Goal: Transaction & Acquisition: Purchase product/service

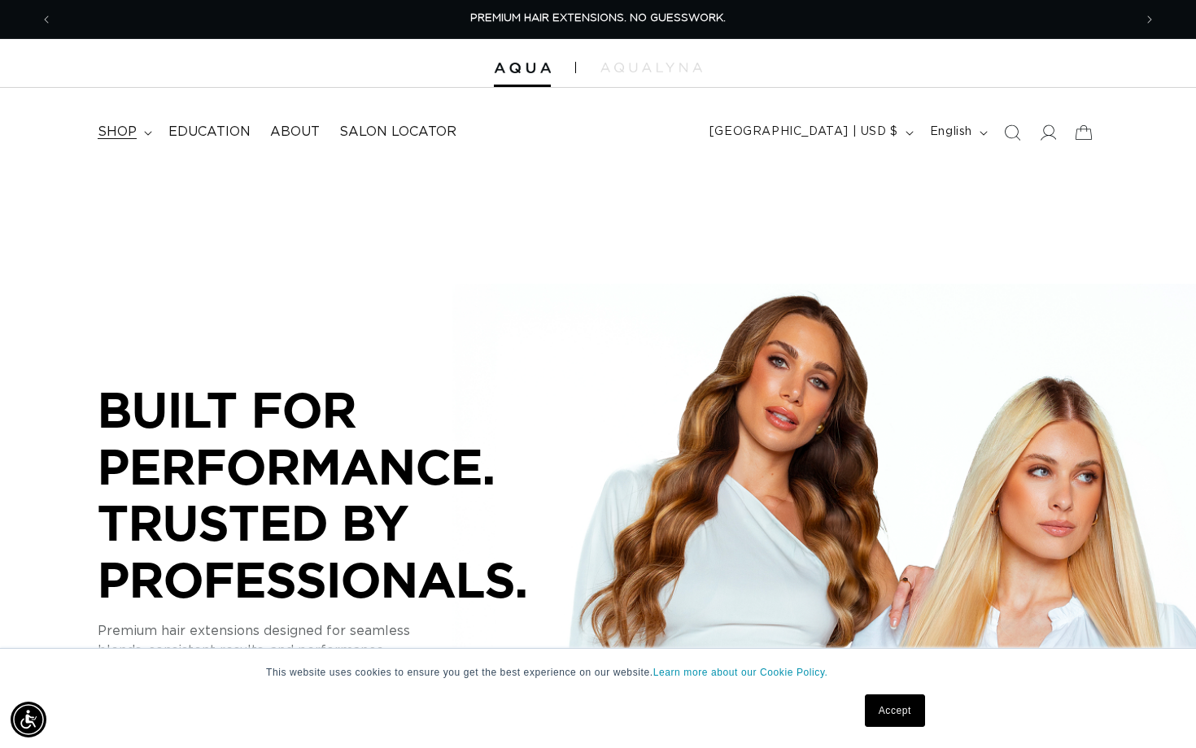
click at [133, 132] on span "shop" at bounding box center [117, 132] width 39 height 17
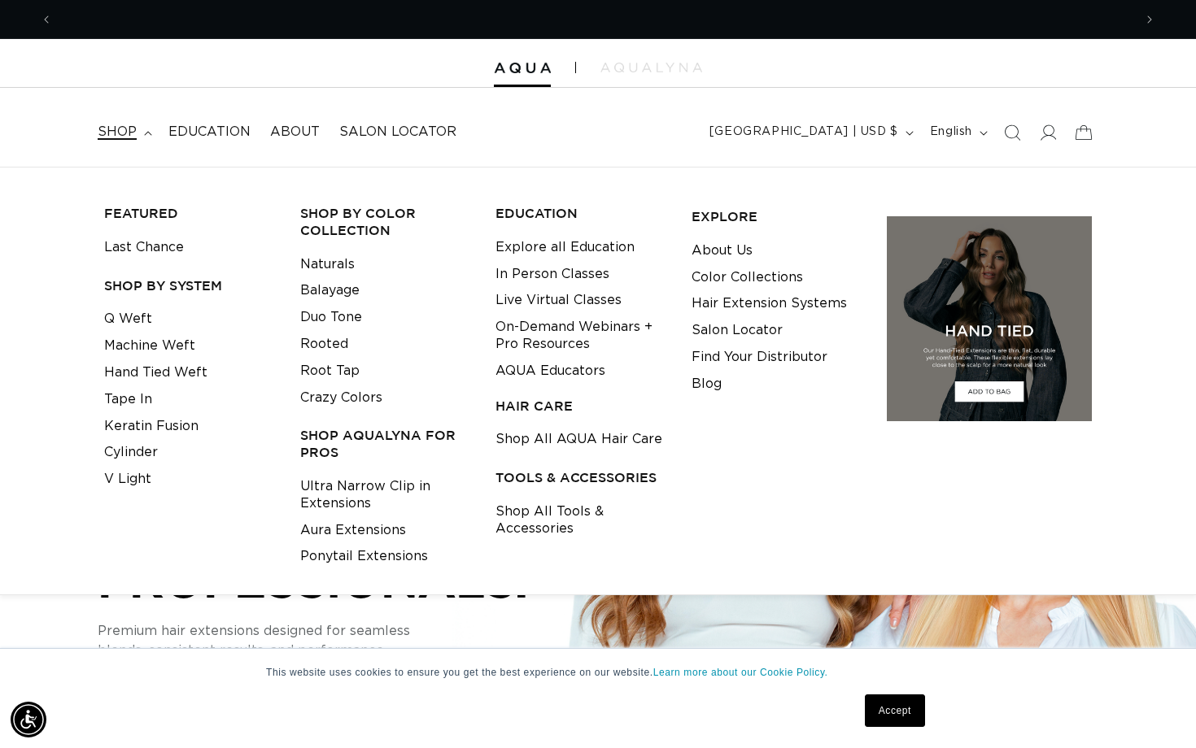
scroll to position [0, 1080]
click at [153, 428] on link "Keratin Fusion" at bounding box center [151, 426] width 94 height 27
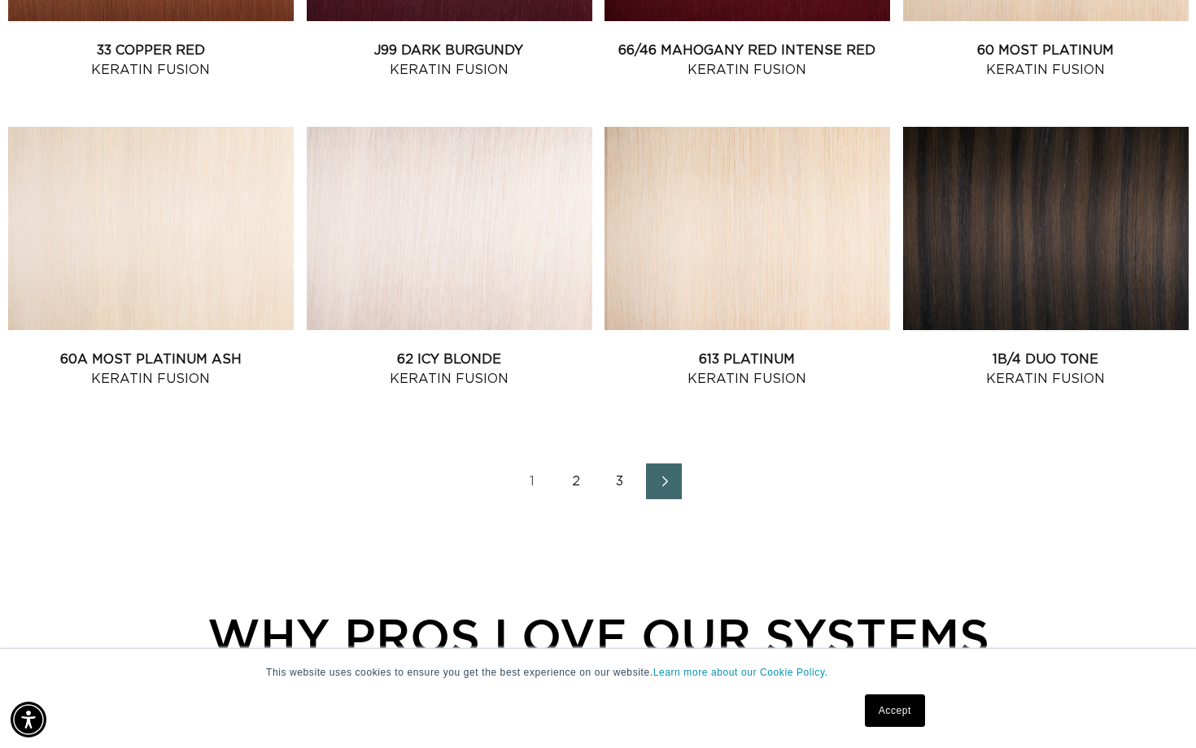
click at [664, 465] on link "Next page" at bounding box center [664, 482] width 36 height 36
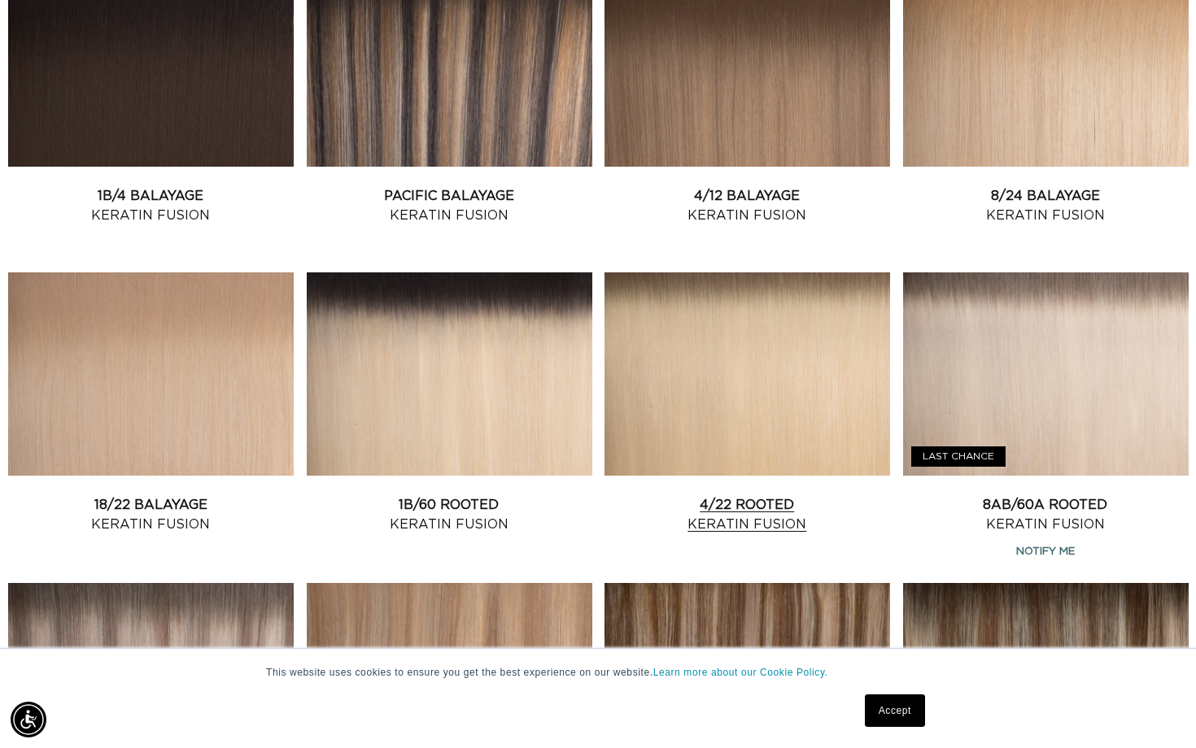
scroll to position [0, 2160]
click at [944, 495] on link "8AB/60A Rooted Keratin Fusion" at bounding box center [1045, 514] width 285 height 39
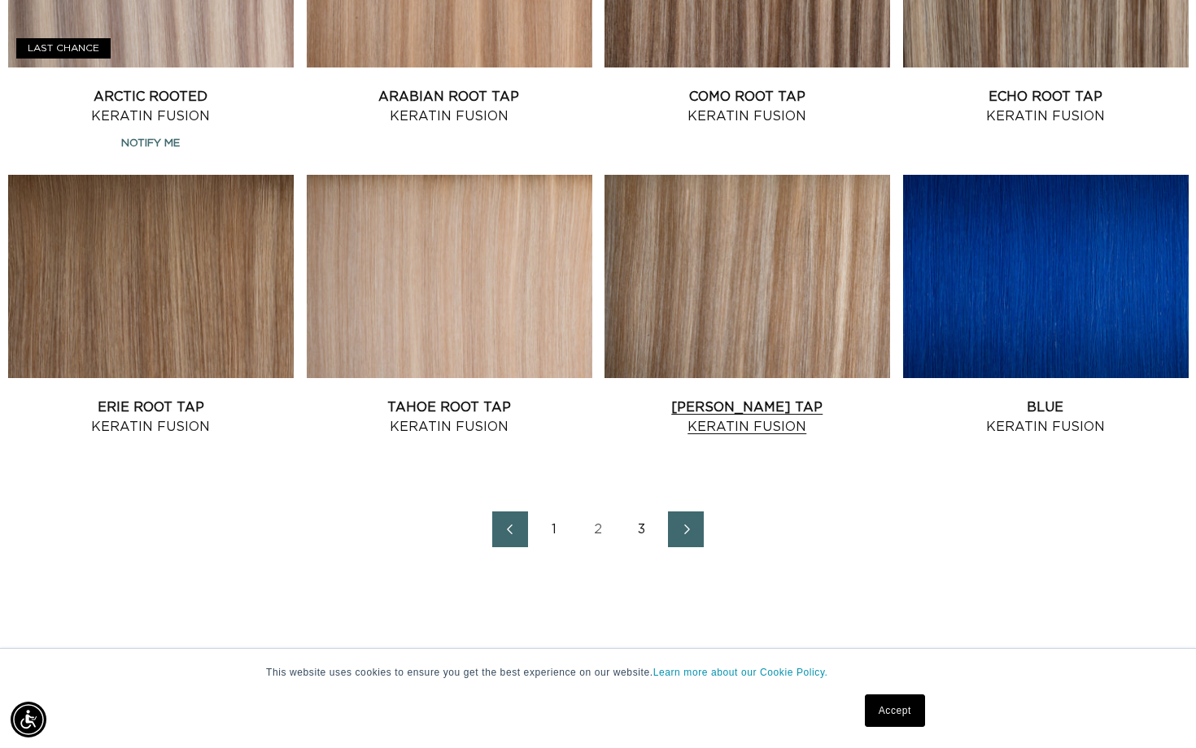
scroll to position [1933, 0]
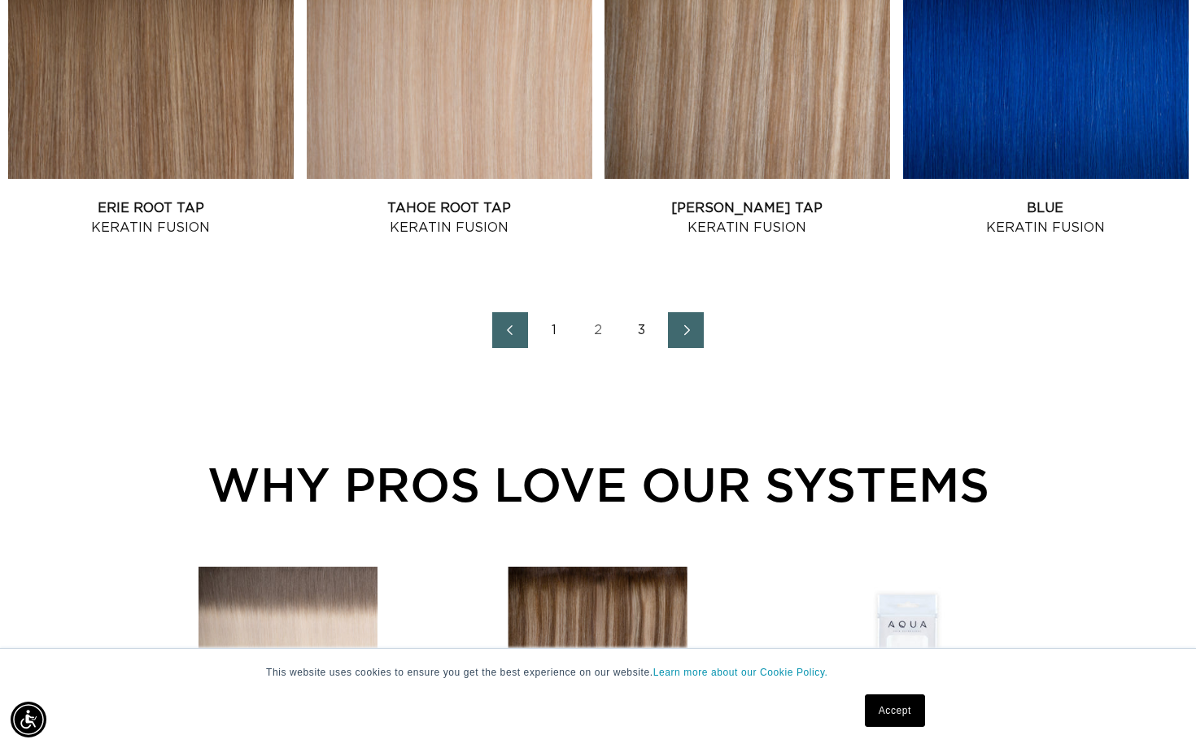
click at [688, 340] on link "Next page" at bounding box center [686, 330] width 36 height 36
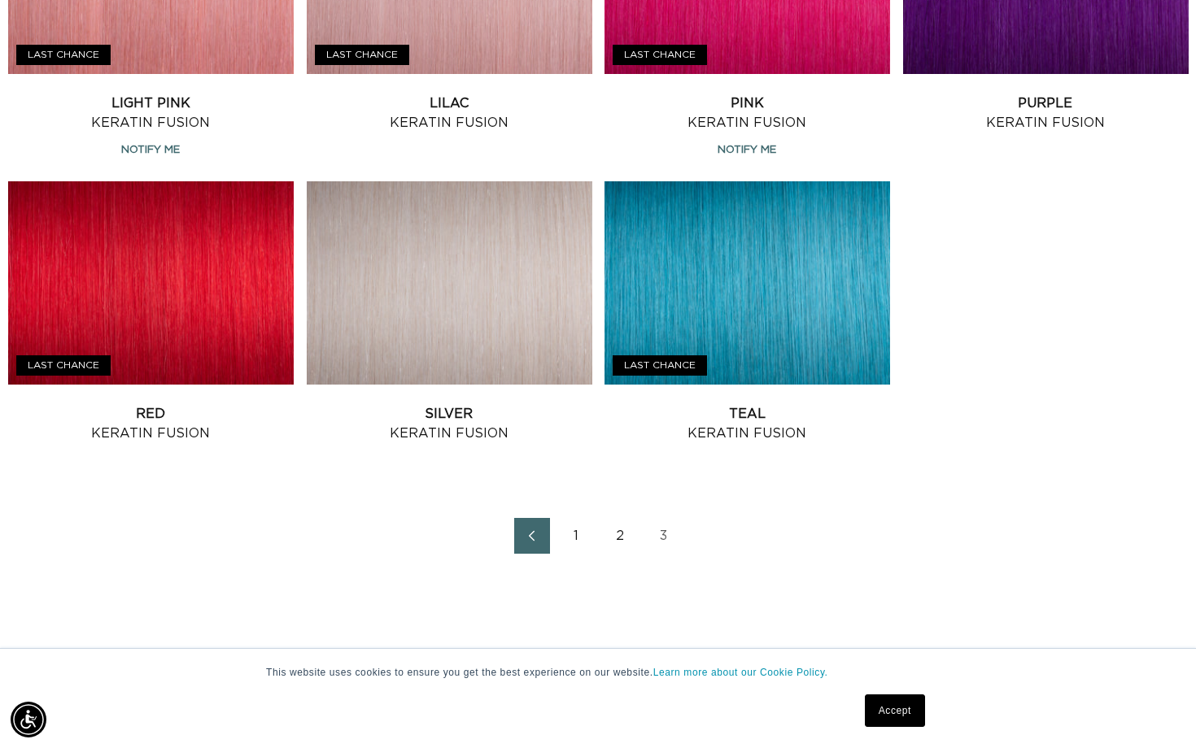
click at [531, 526] on span "Previous page" at bounding box center [532, 536] width 11 height 20
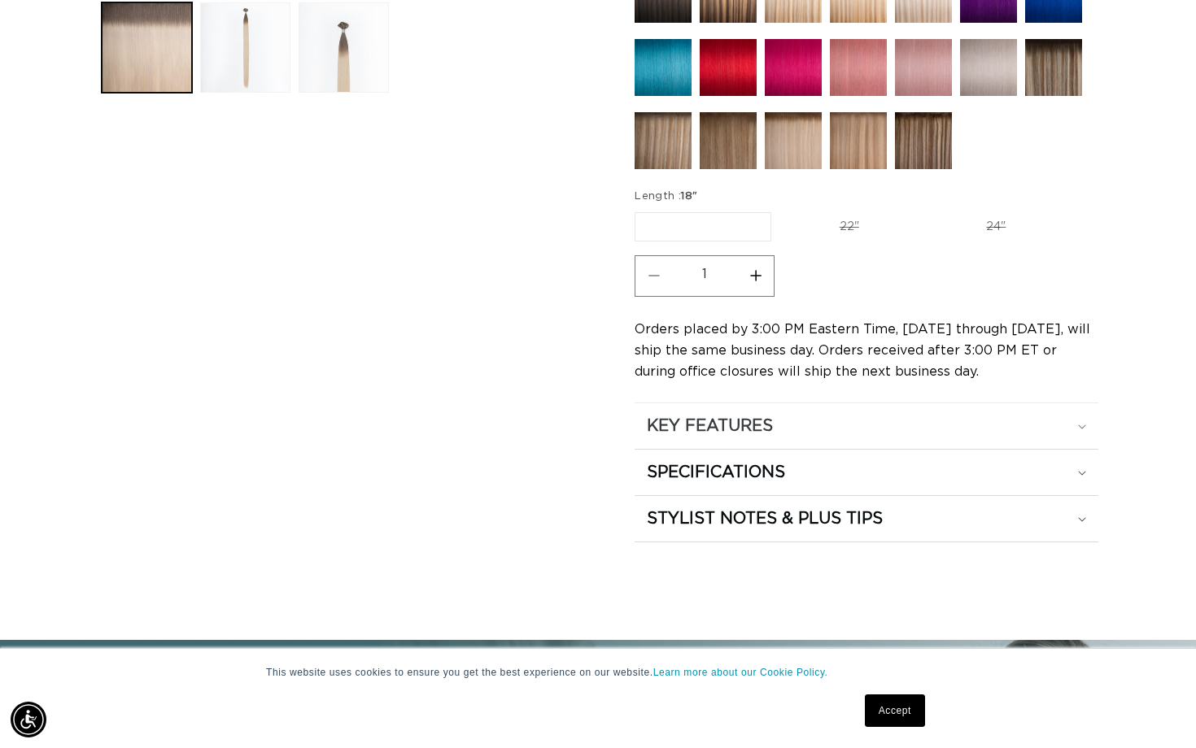
scroll to position [0, 2160]
click at [737, 428] on h2 "KEY FEATURES" at bounding box center [710, 426] width 126 height 21
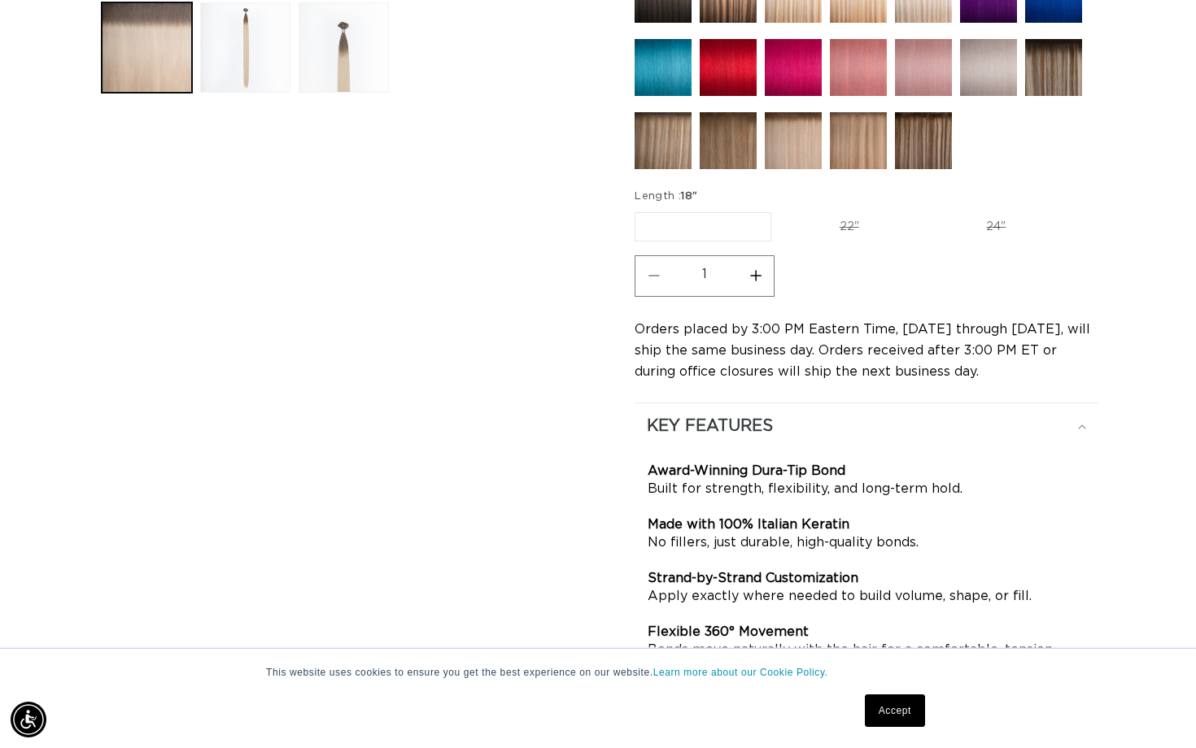
click at [737, 428] on h2 "KEY FEATURES" at bounding box center [710, 426] width 126 height 21
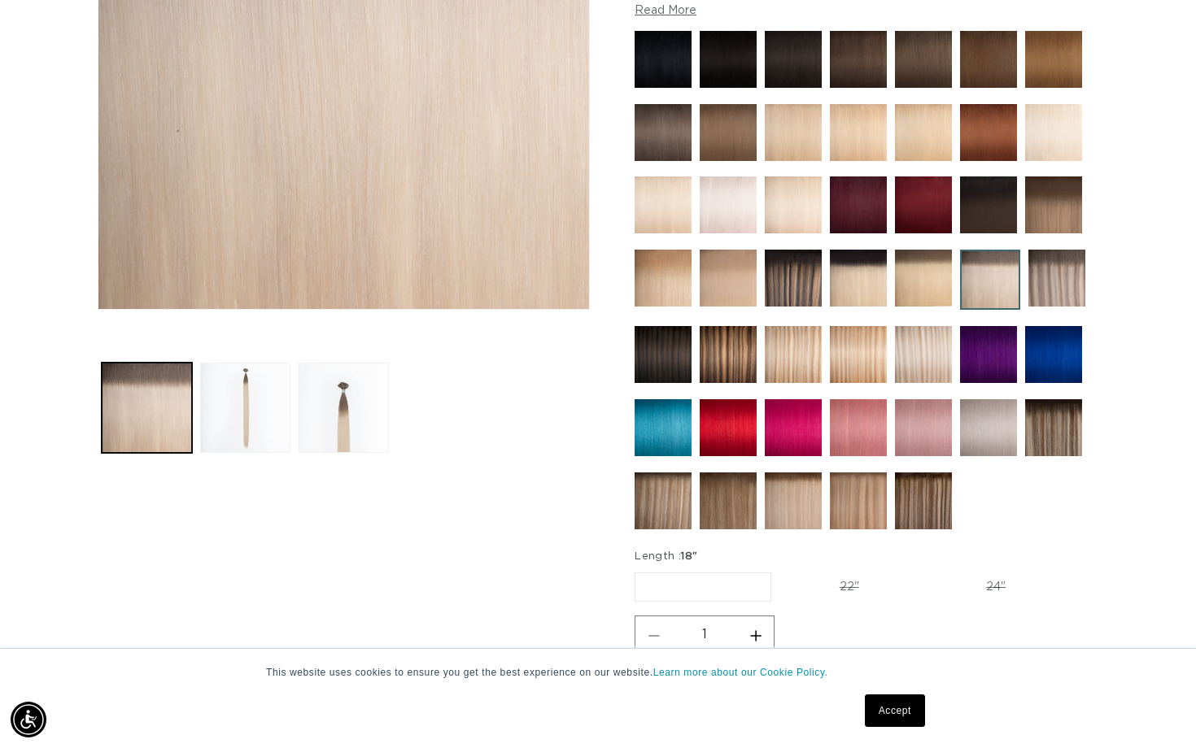
scroll to position [399, 0]
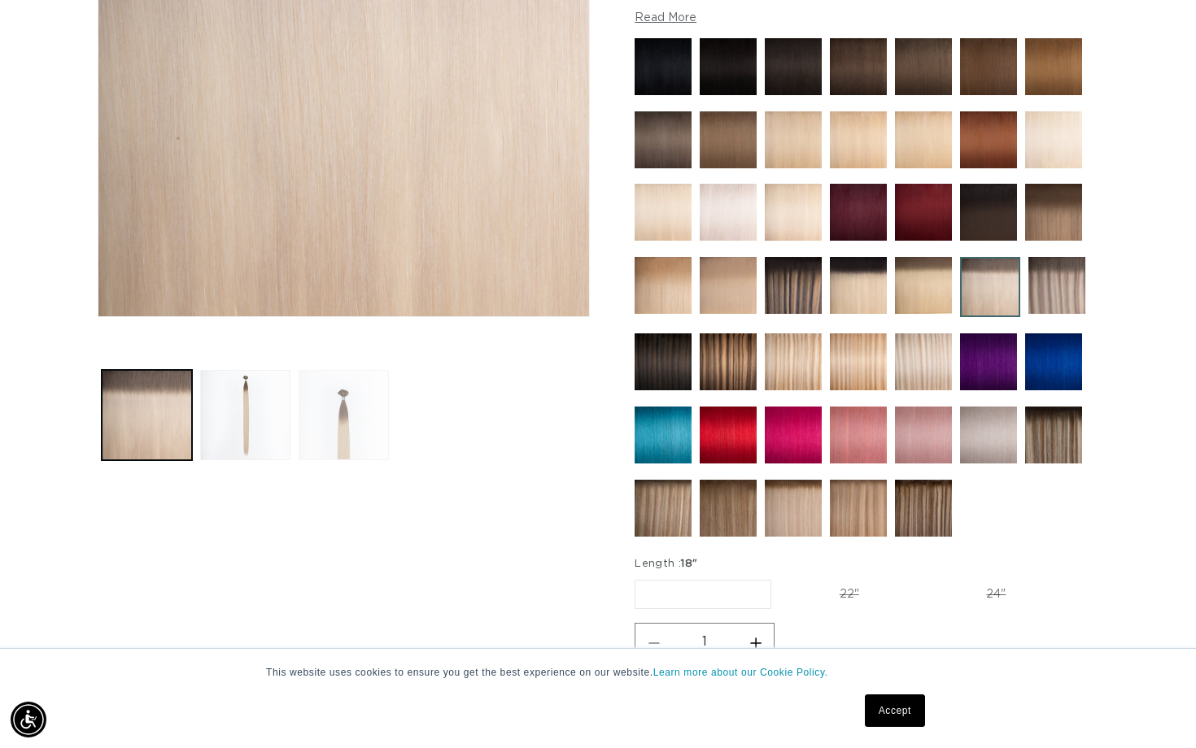
click at [361, 381] on button "Load image 3 in gallery view" at bounding box center [343, 415] width 90 height 90
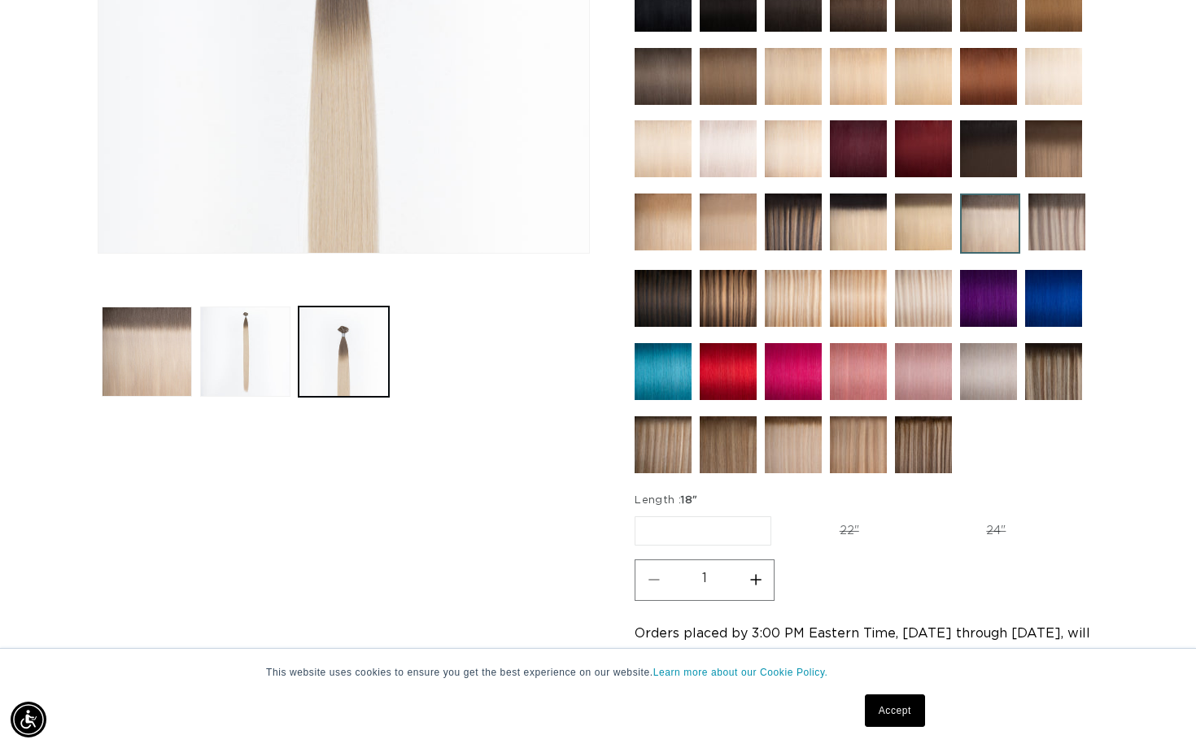
scroll to position [698, 0]
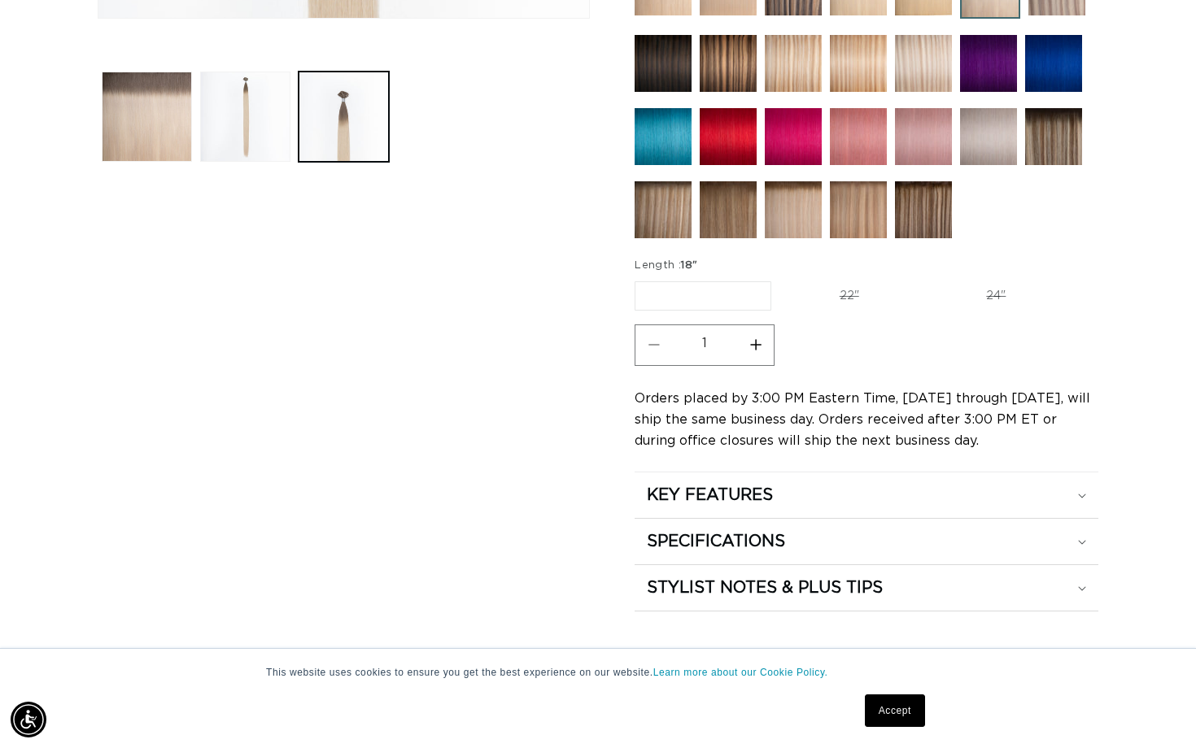
click at [765, 347] on button "Increase quantity for 8AB/60A Rooted - Keratin Fusion" at bounding box center [755, 345] width 37 height 41
click at [764, 346] on button "Increase quantity for 8AB/60A Rooted - Keratin Fusion" at bounding box center [755, 345] width 37 height 41
type input "4"
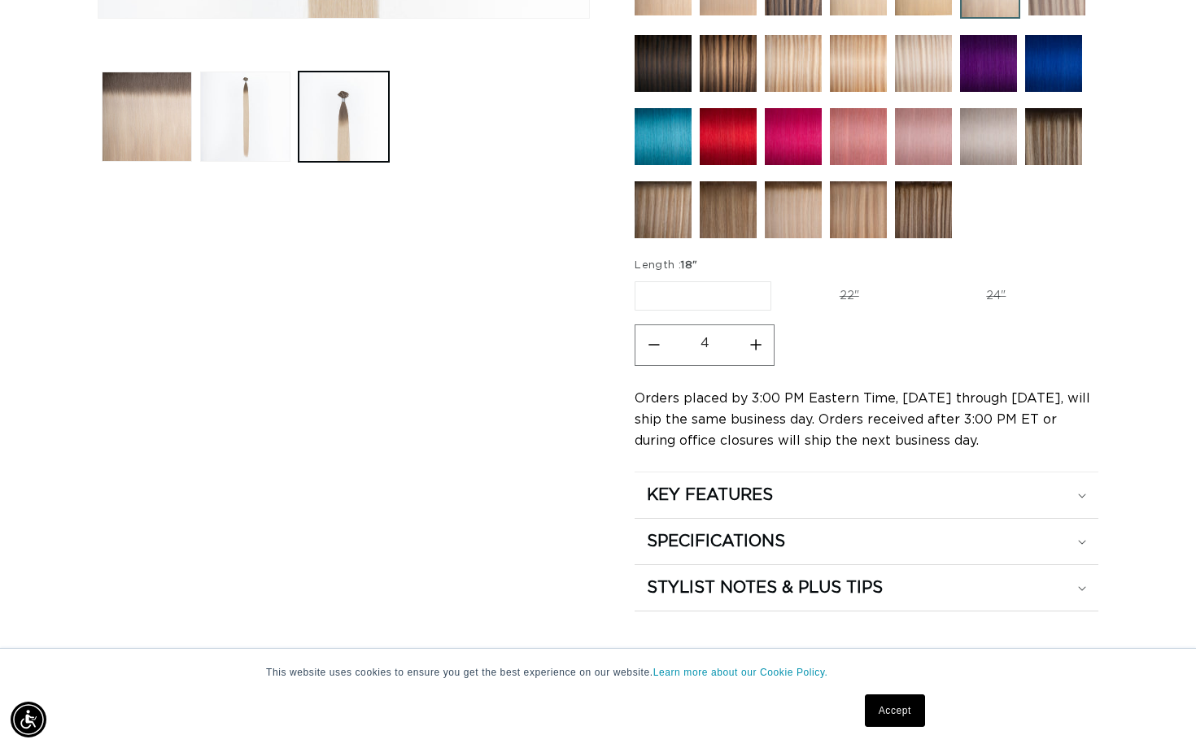
scroll to position [556, 0]
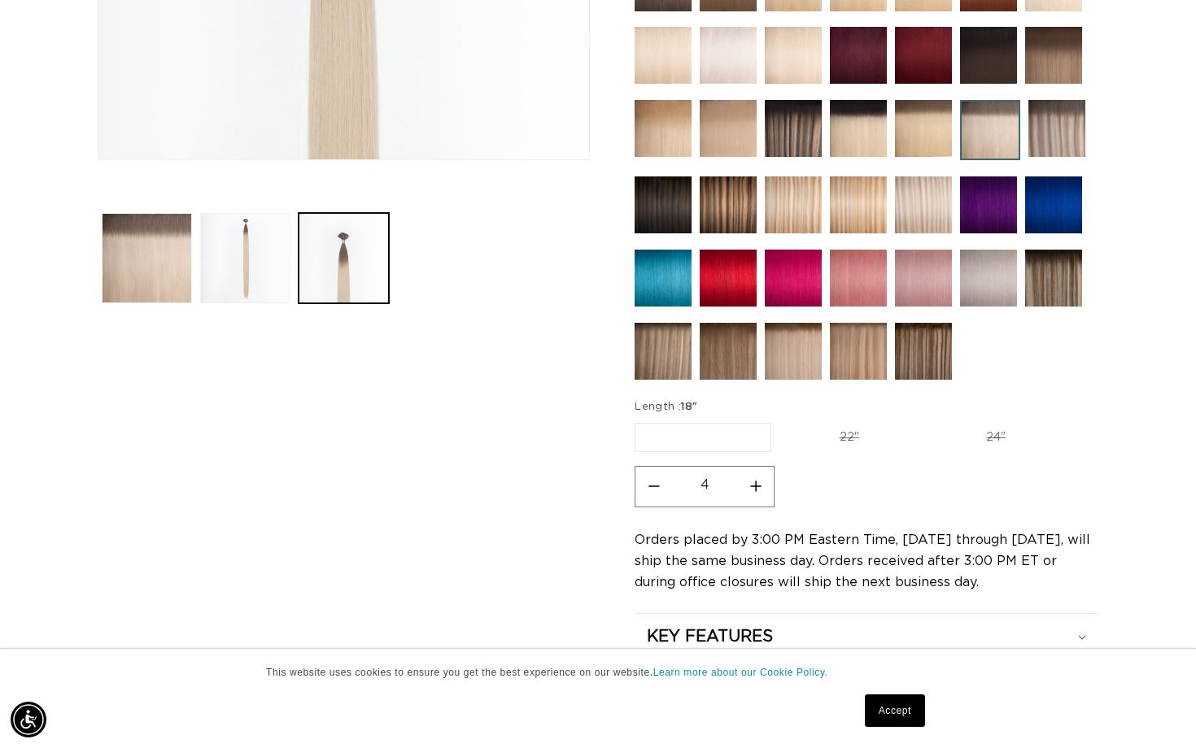
click at [686, 407] on span "18"" at bounding box center [689, 407] width 16 height 11
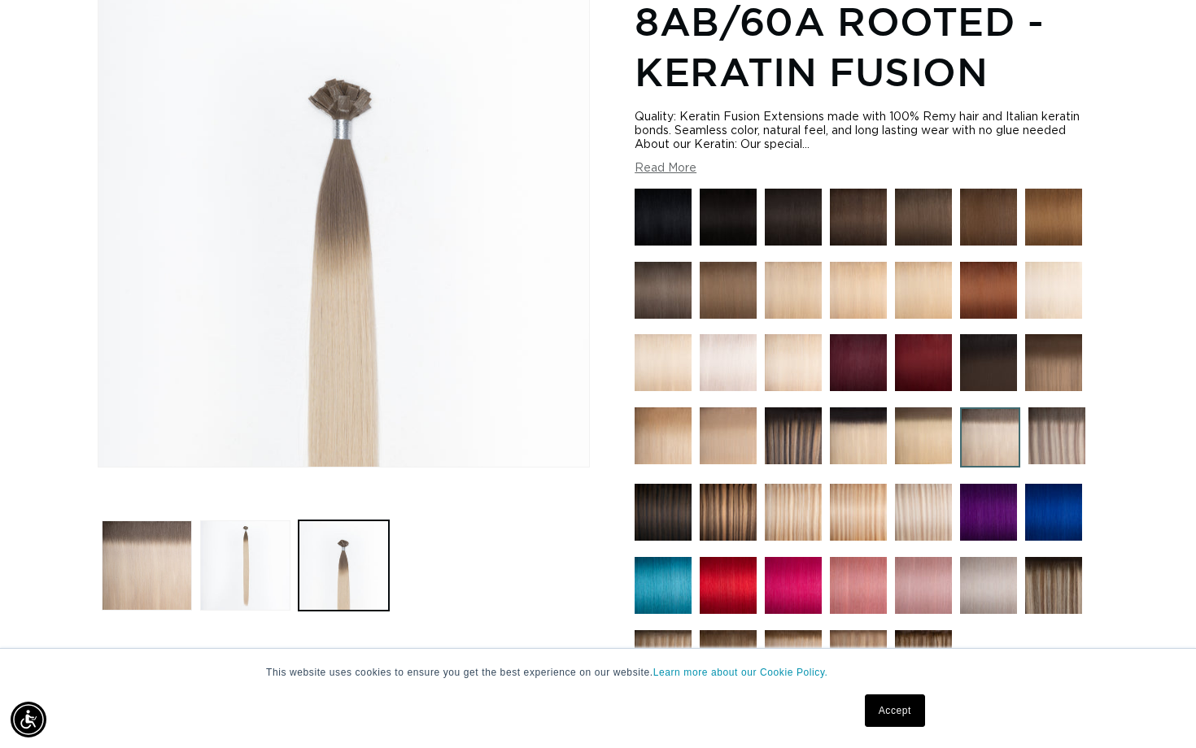
scroll to position [0, 0]
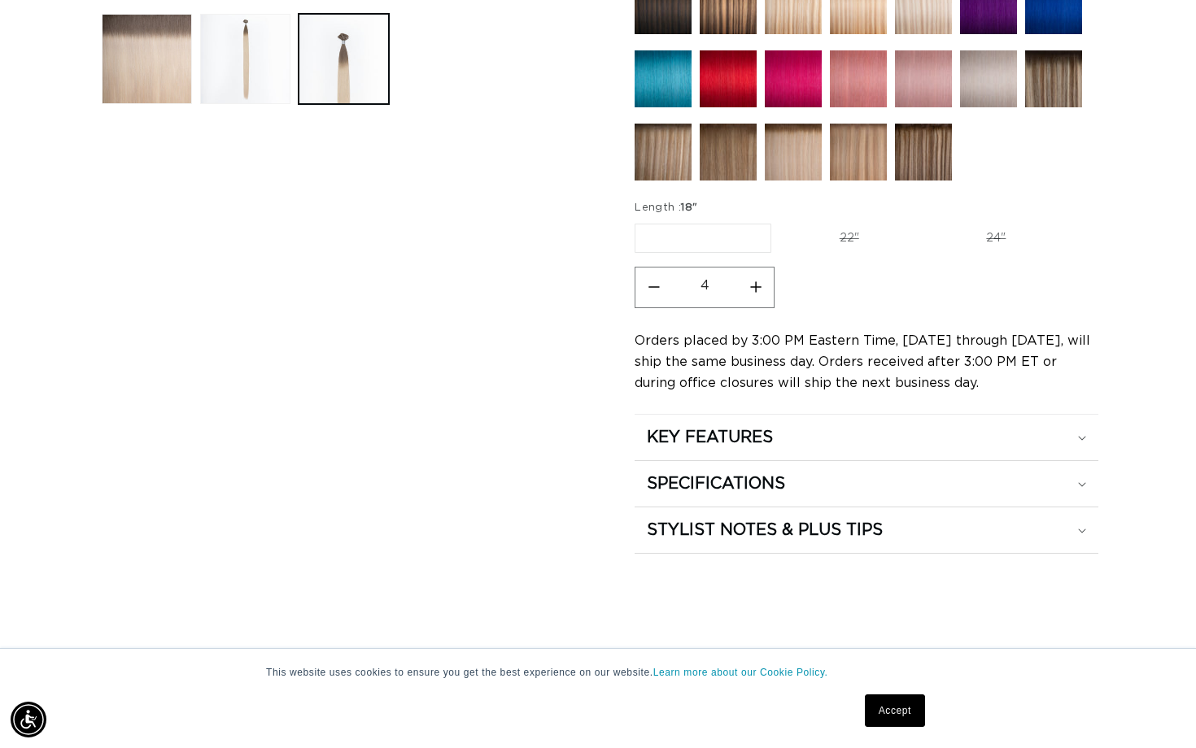
click at [901, 722] on link "Accept" at bounding box center [895, 711] width 60 height 33
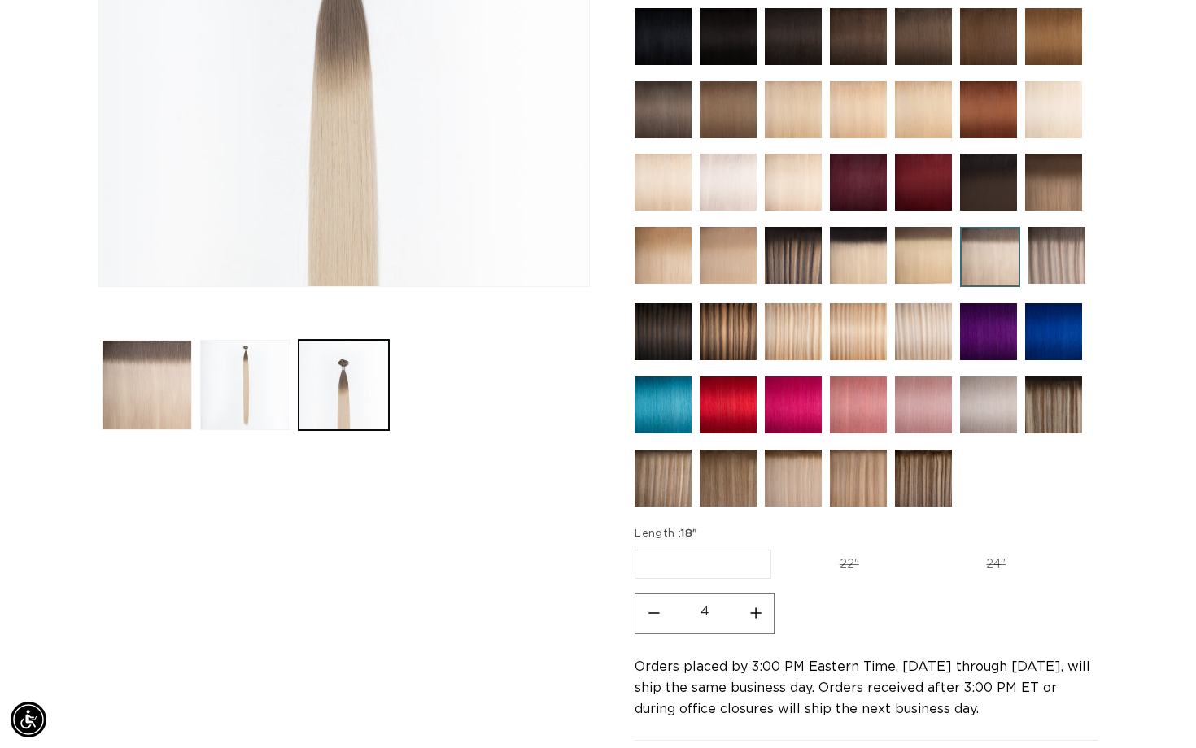
click at [803, 337] on img at bounding box center [793, 331] width 57 height 57
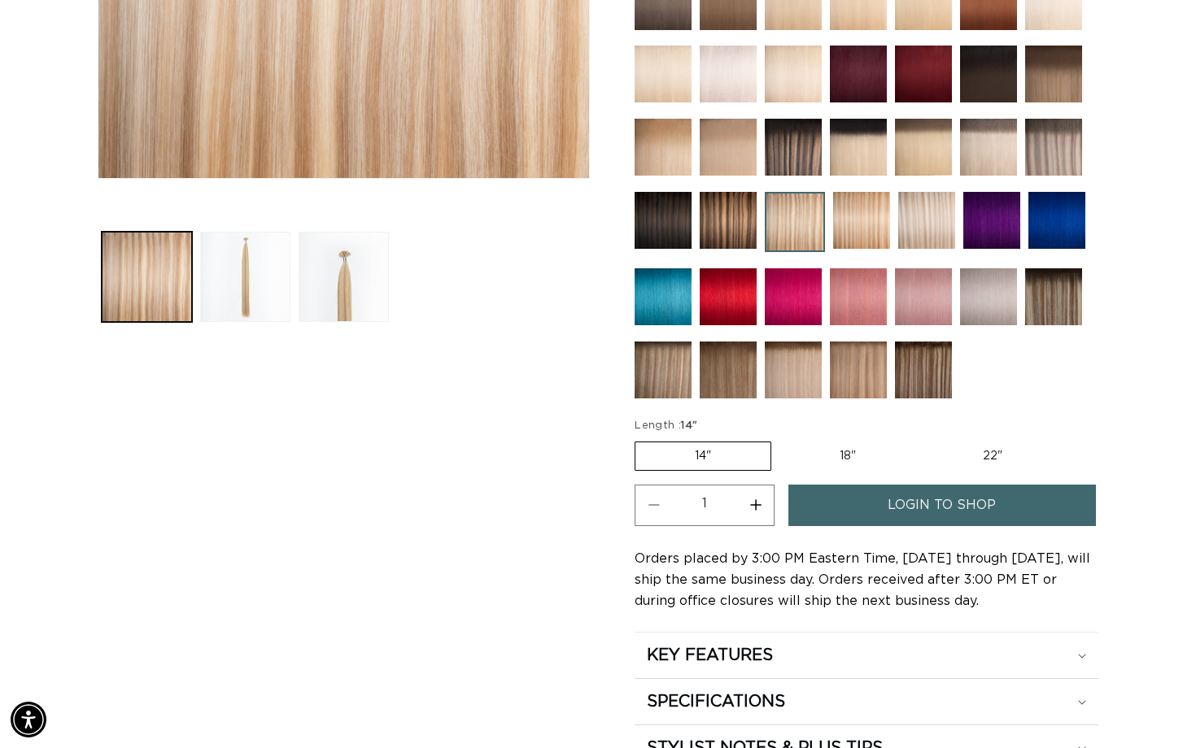
scroll to position [0, 1080]
